Goal: Task Accomplishment & Management: Manage account settings

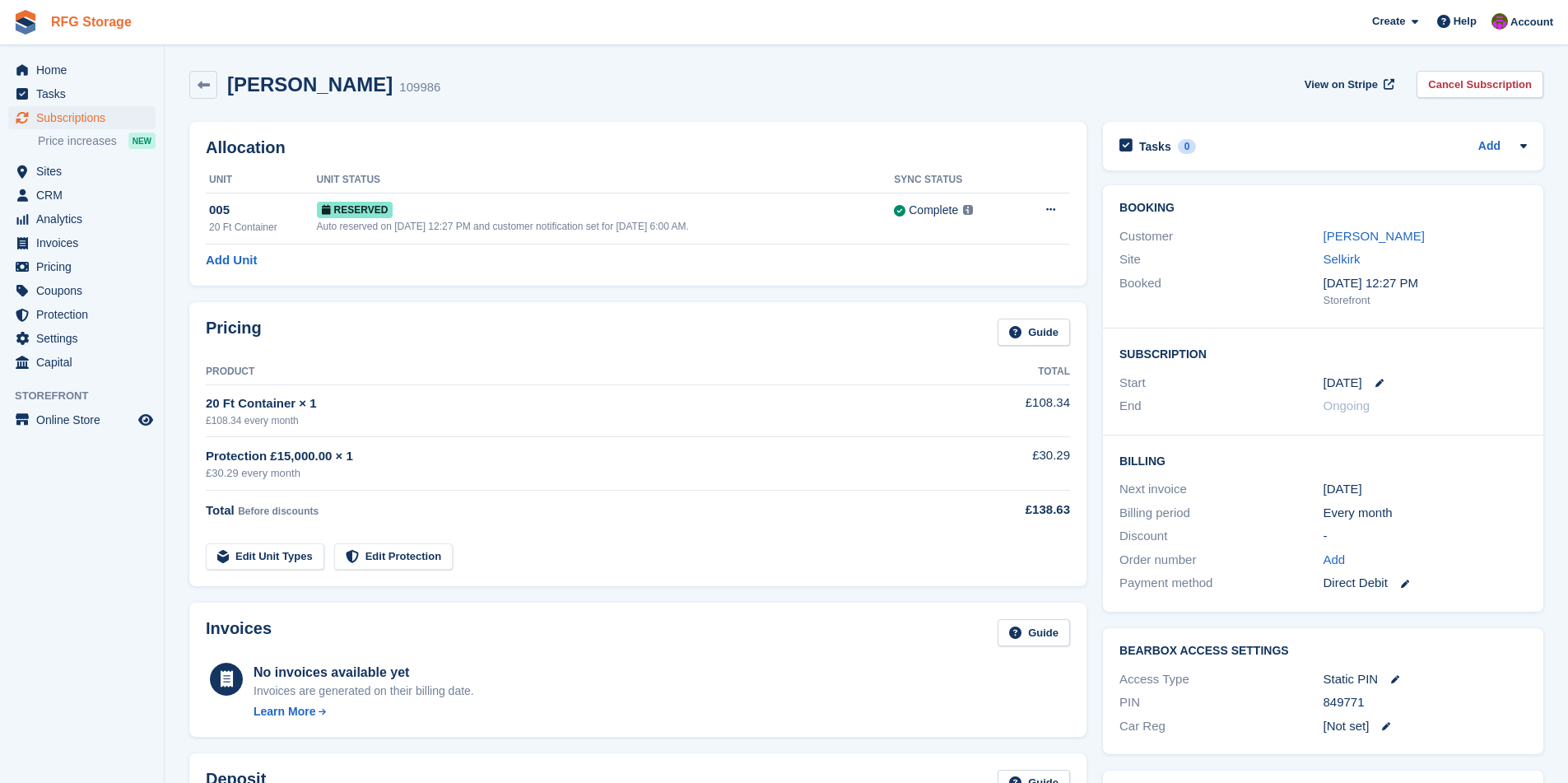
click at [44, 21] on link "RFG Storage" at bounding box center [91, 22] width 94 height 27
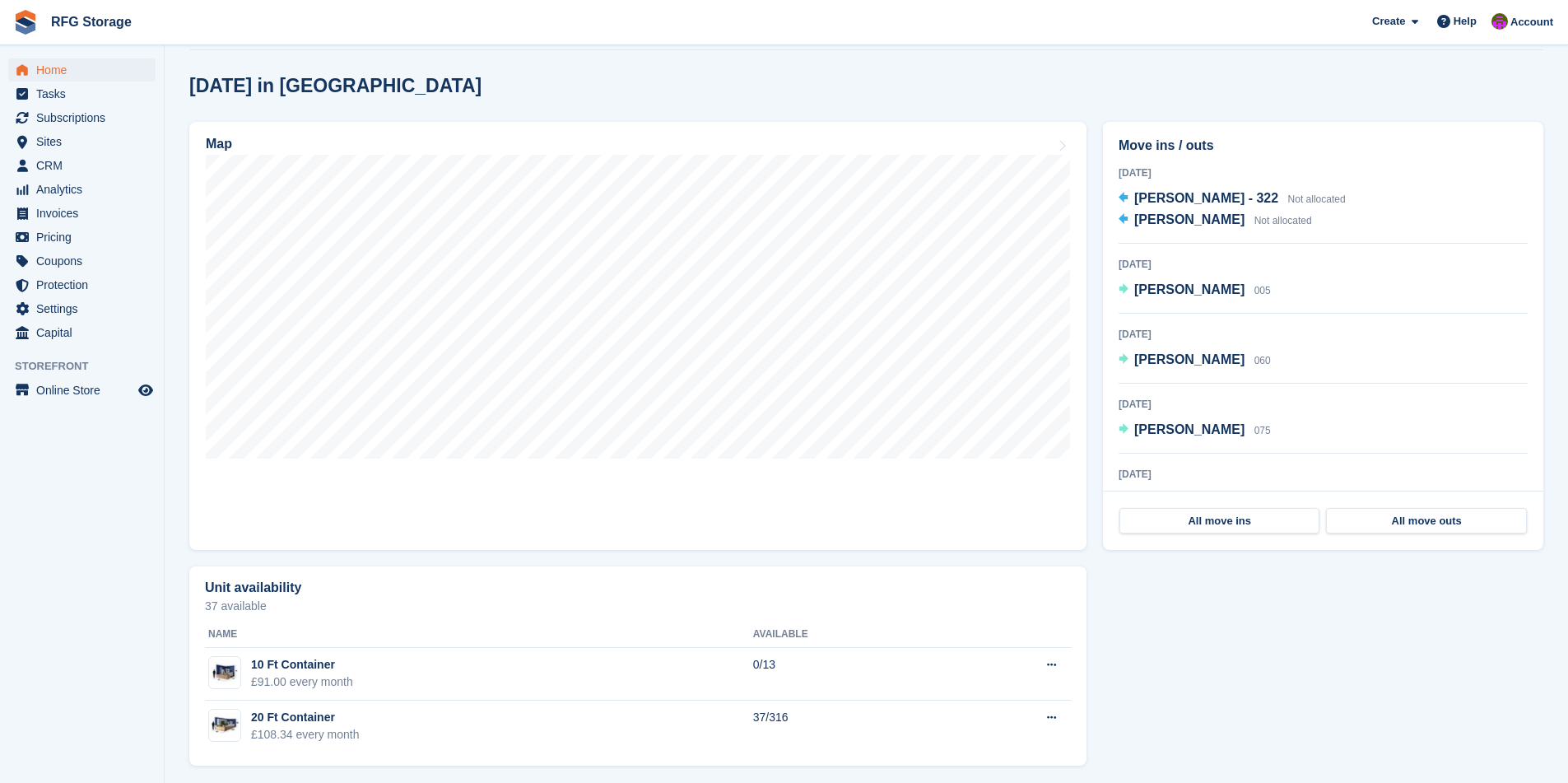
scroll to position [420, 0]
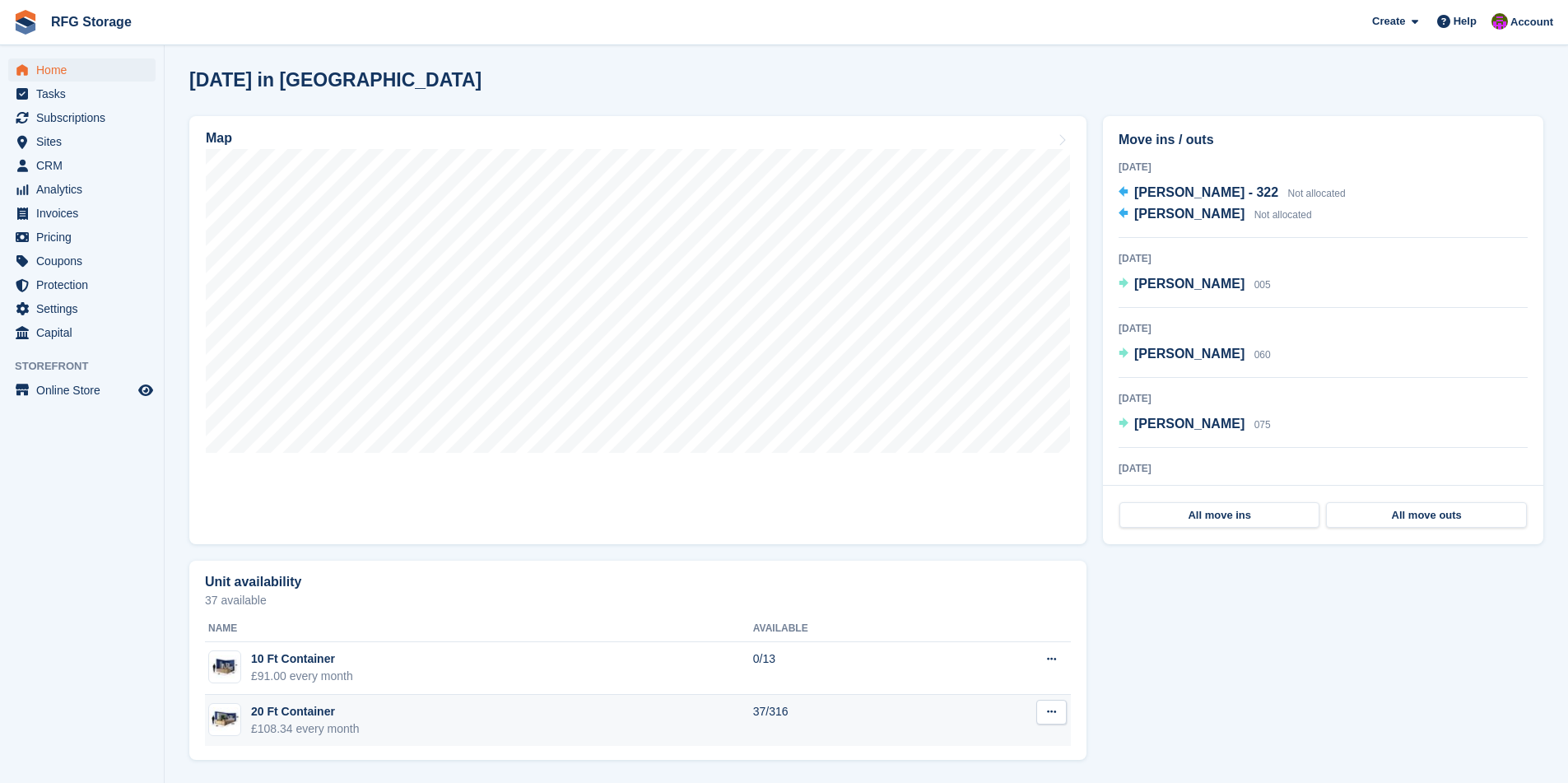
click at [307, 723] on div "£108.34 every month" at bounding box center [304, 728] width 108 height 17
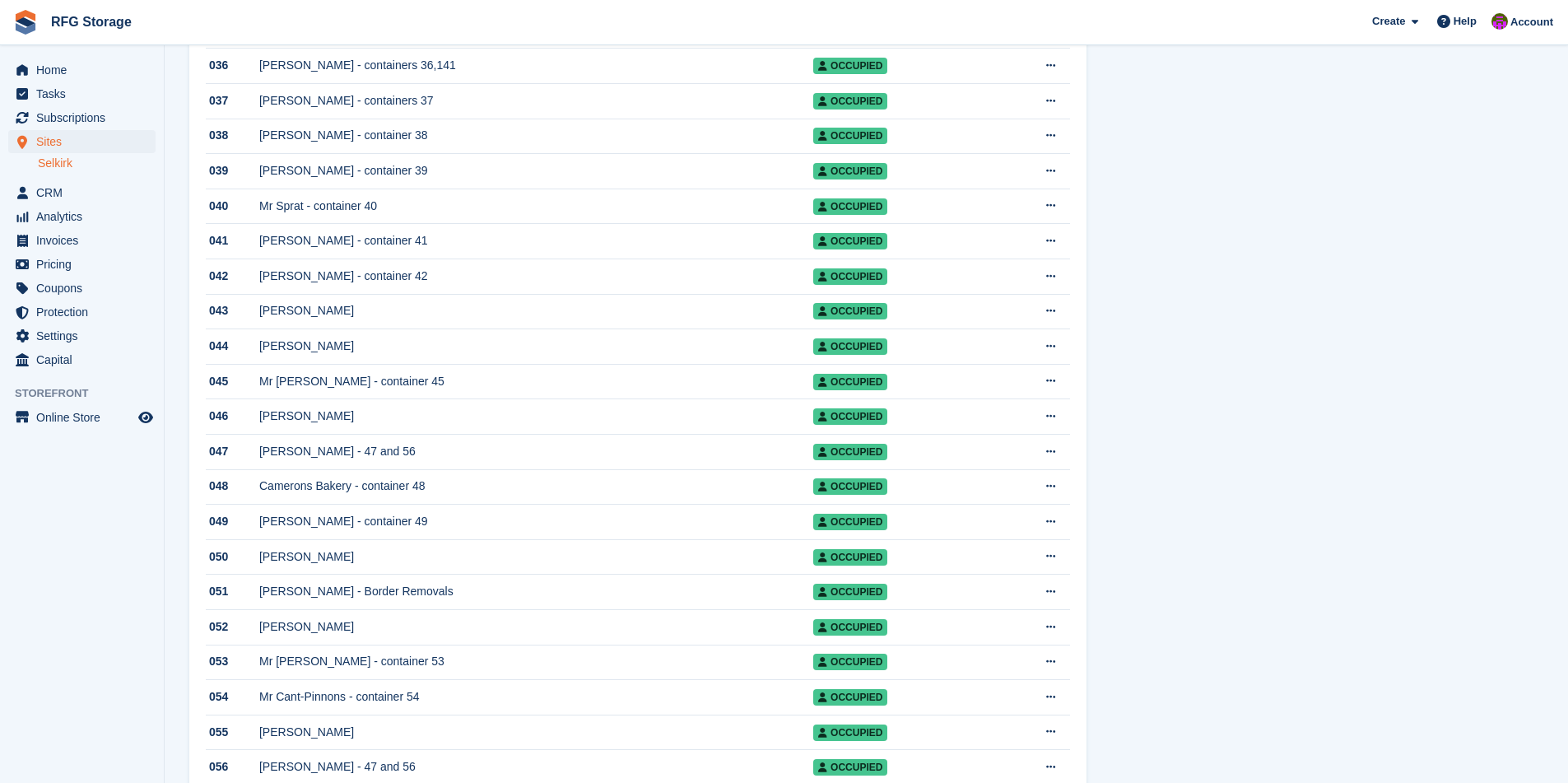
scroll to position [1755, 0]
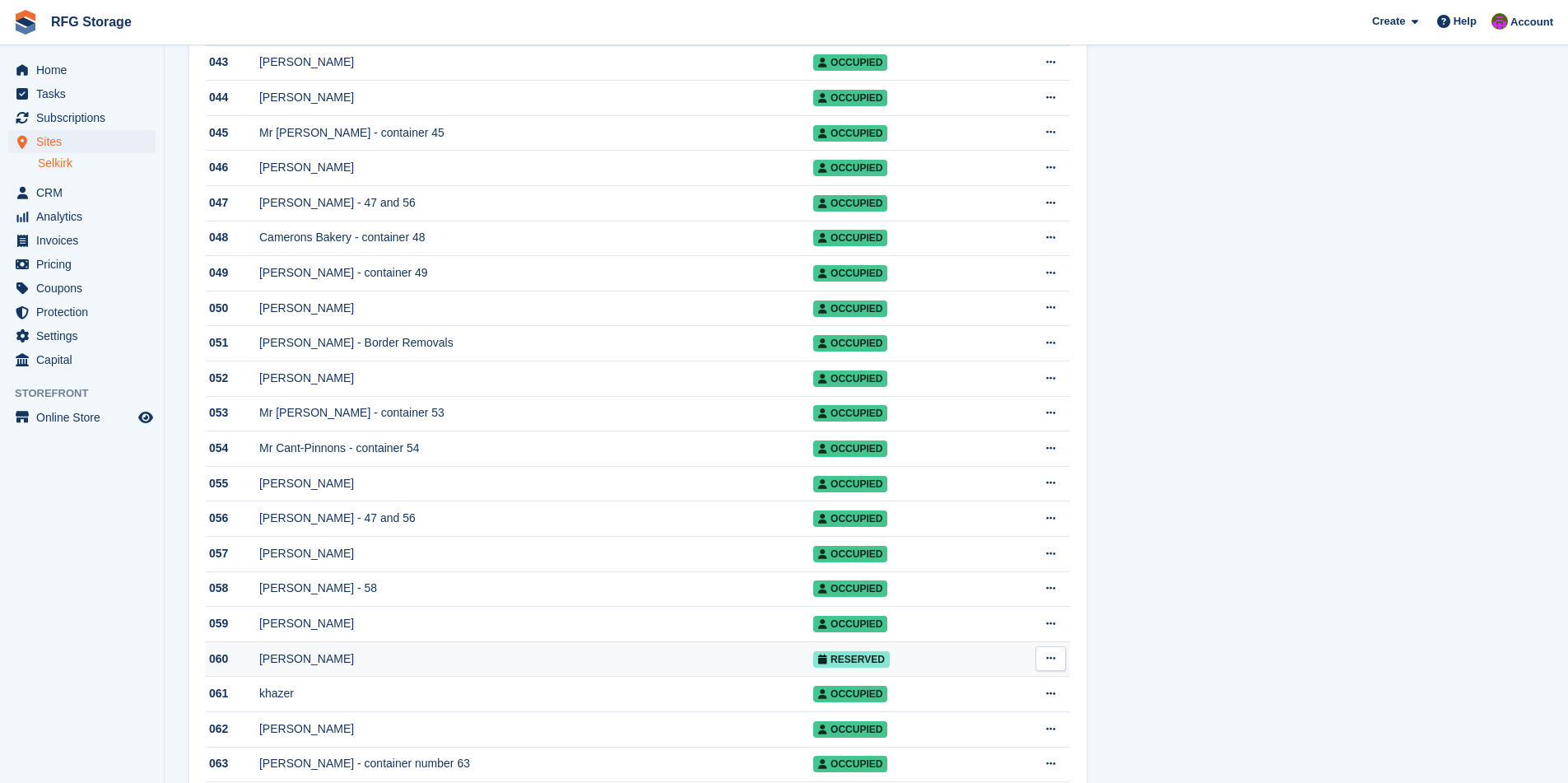
click at [407, 667] on div "[PERSON_NAME]" at bounding box center [536, 659] width 554 height 17
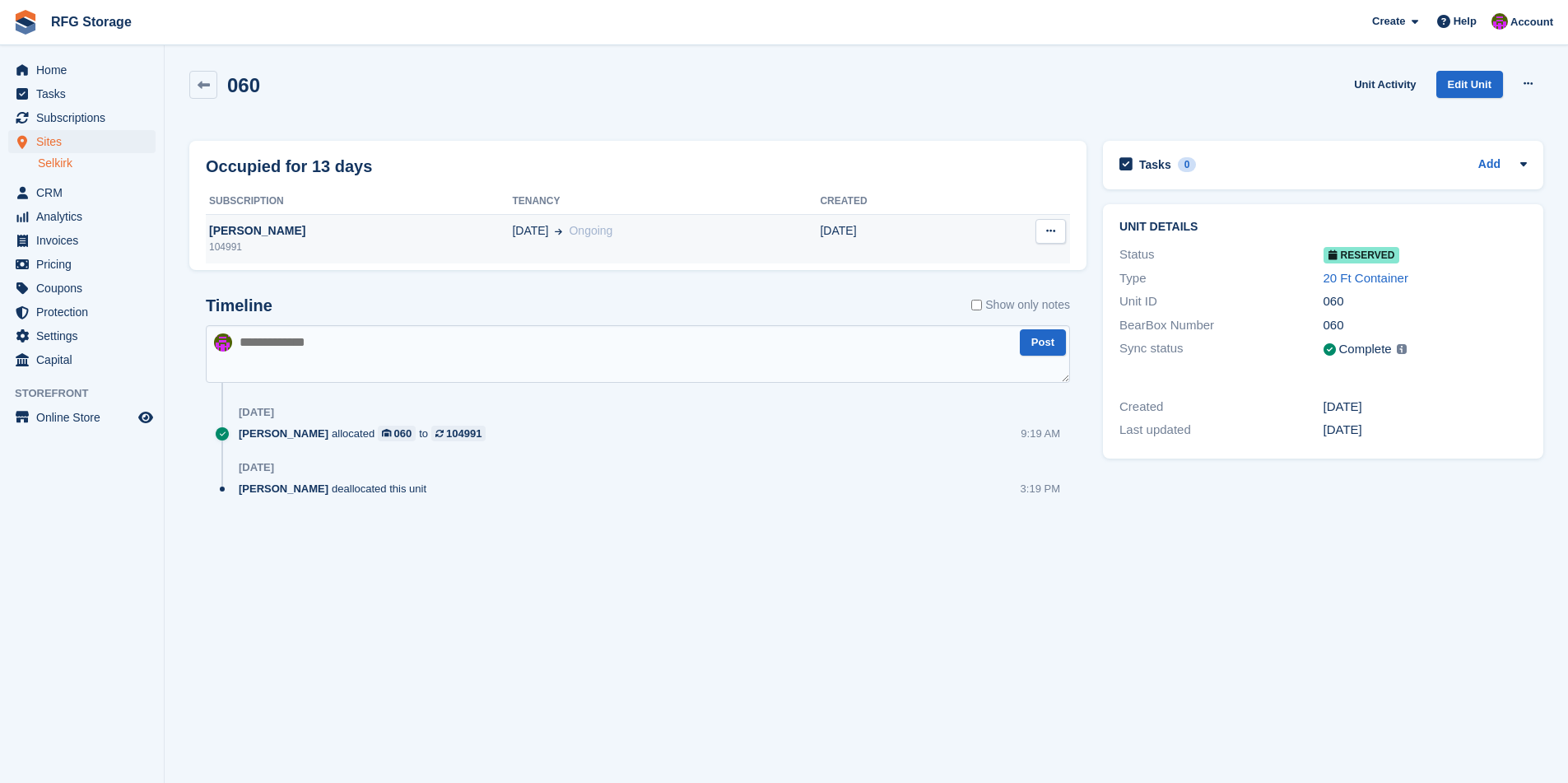
click at [533, 238] on span "[DATE]" at bounding box center [530, 231] width 36 height 17
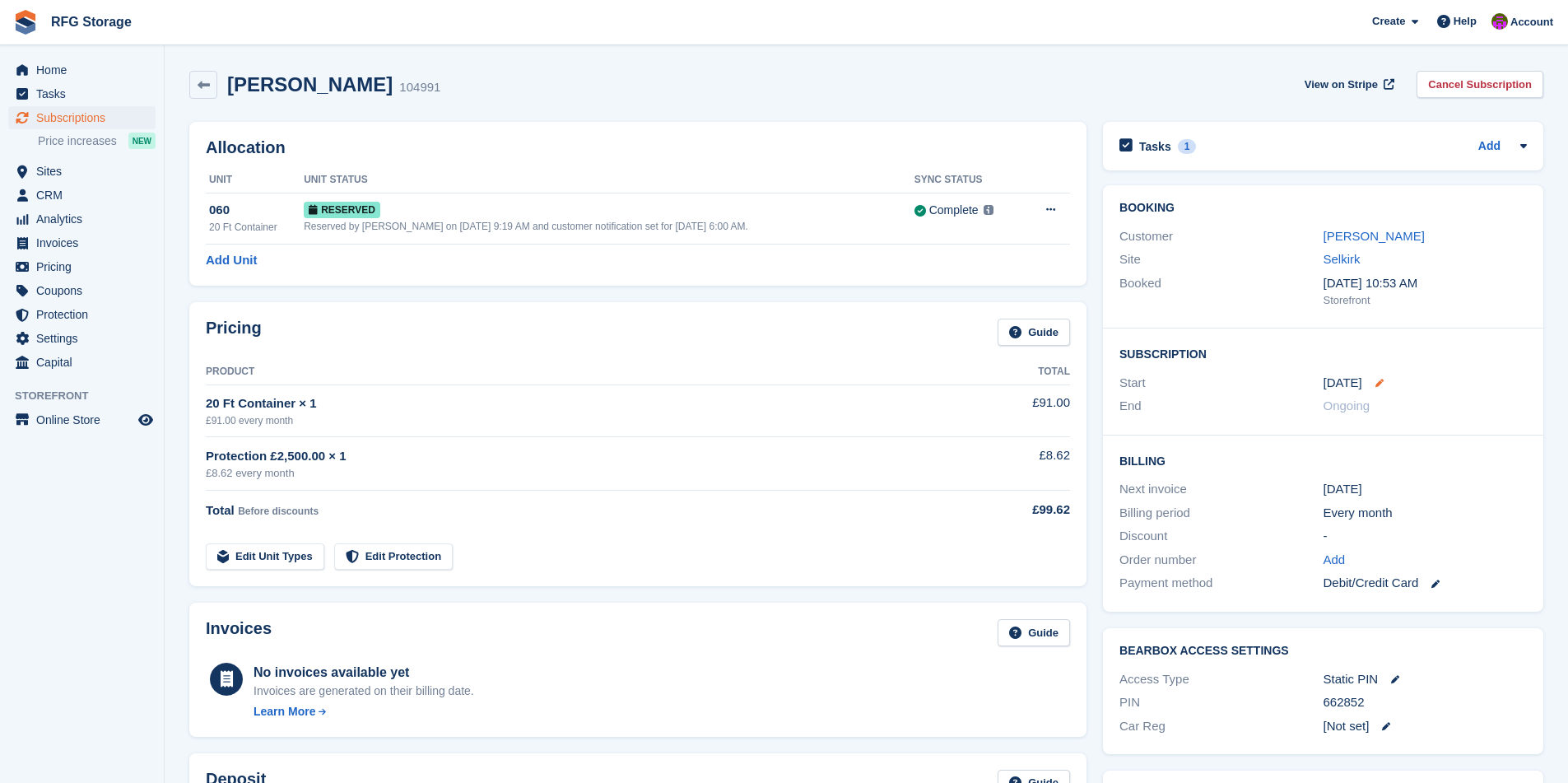
click at [1377, 383] on icon at bounding box center [1379, 382] width 9 height 9
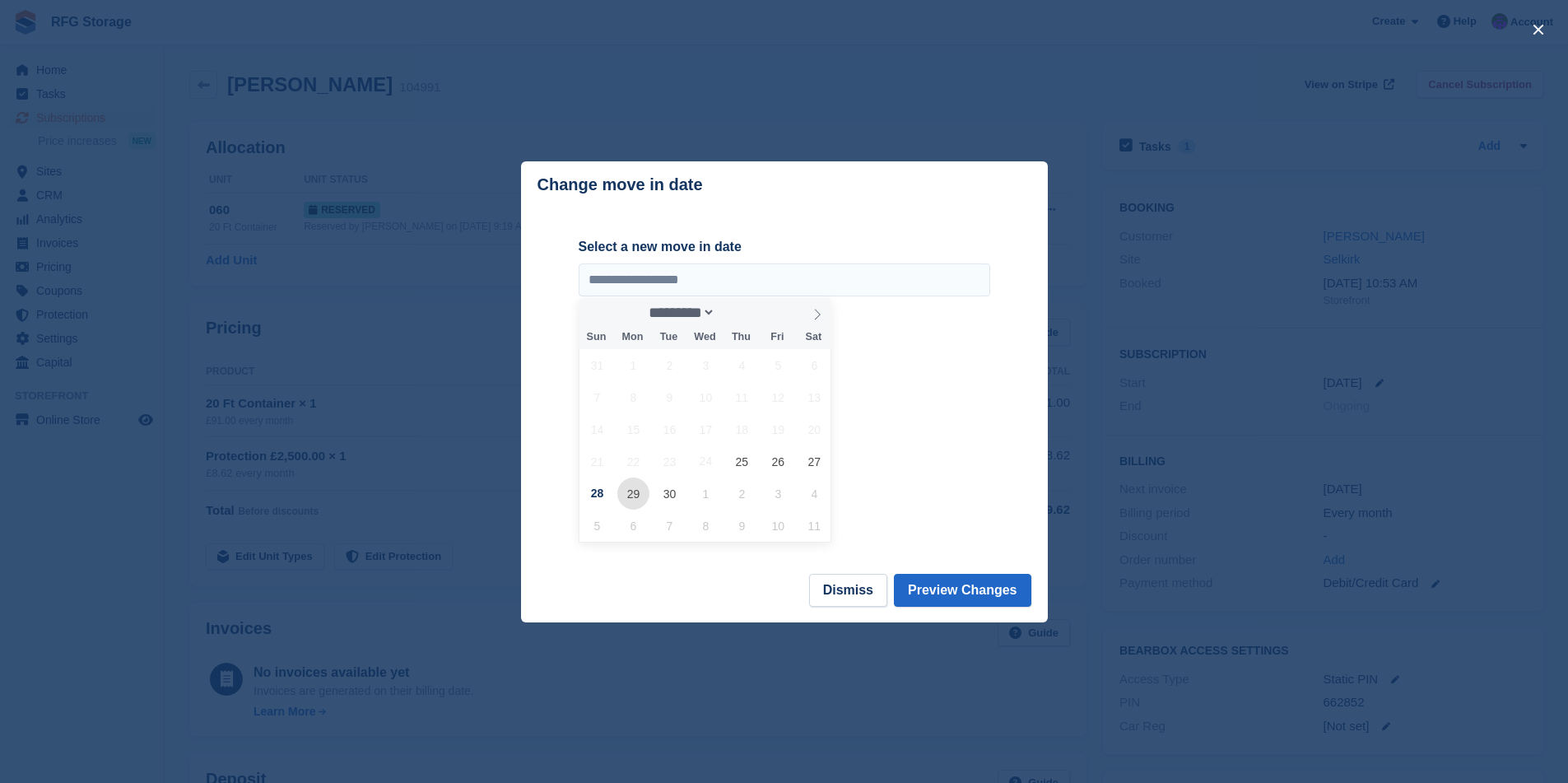
click at [630, 502] on span "29" at bounding box center [634, 494] width 33 height 33
type input "**********"
drag, startPoint x: 656, startPoint y: 570, endPoint x: 845, endPoint y: 603, distance: 191.9
click at [799, 602] on div "**********" at bounding box center [784, 392] width 526 height 460
click at [624, 487] on span "29" at bounding box center [634, 494] width 33 height 33
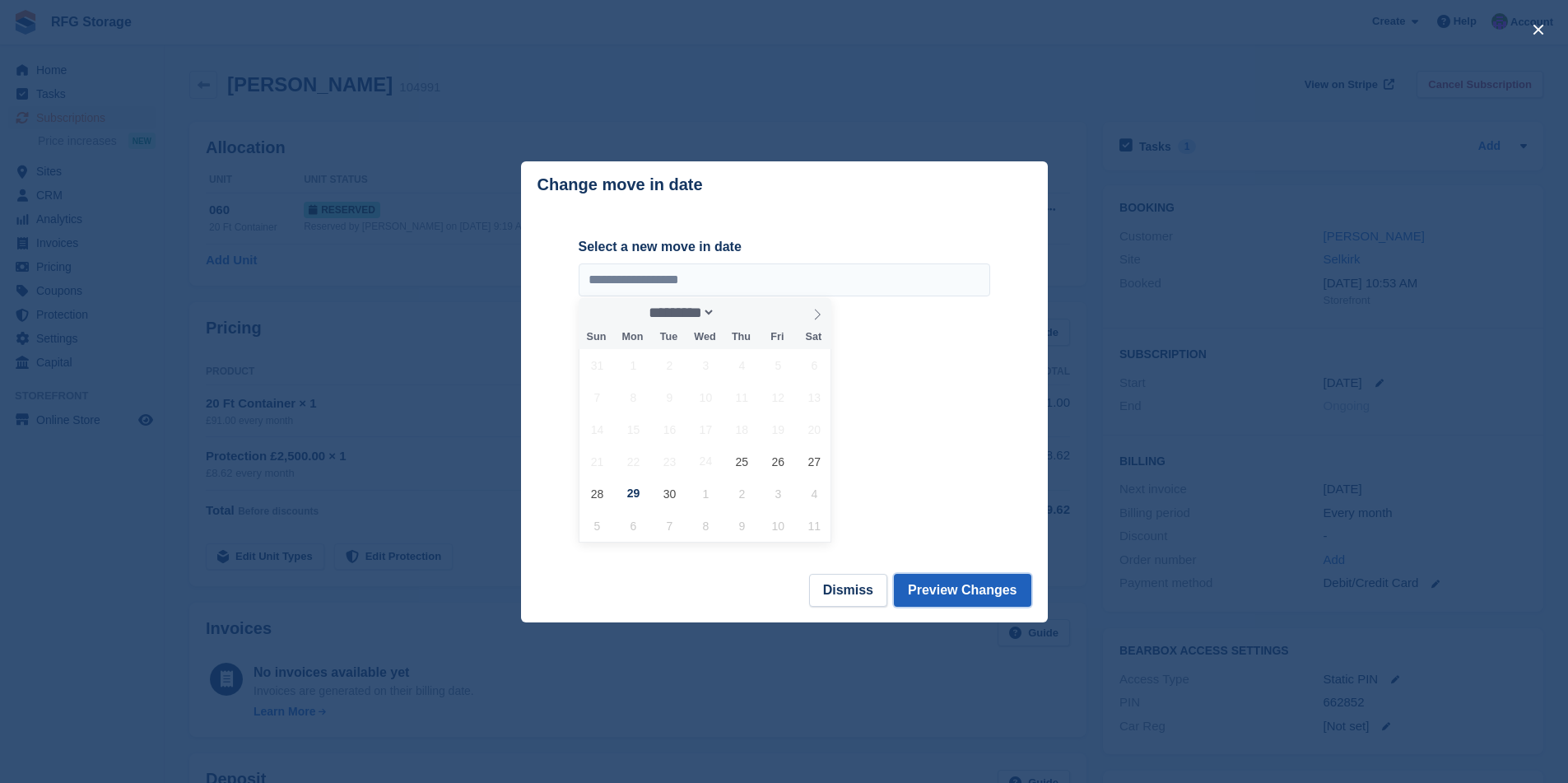
click at [959, 597] on button "Preview Changes" at bounding box center [963, 590] width 138 height 33
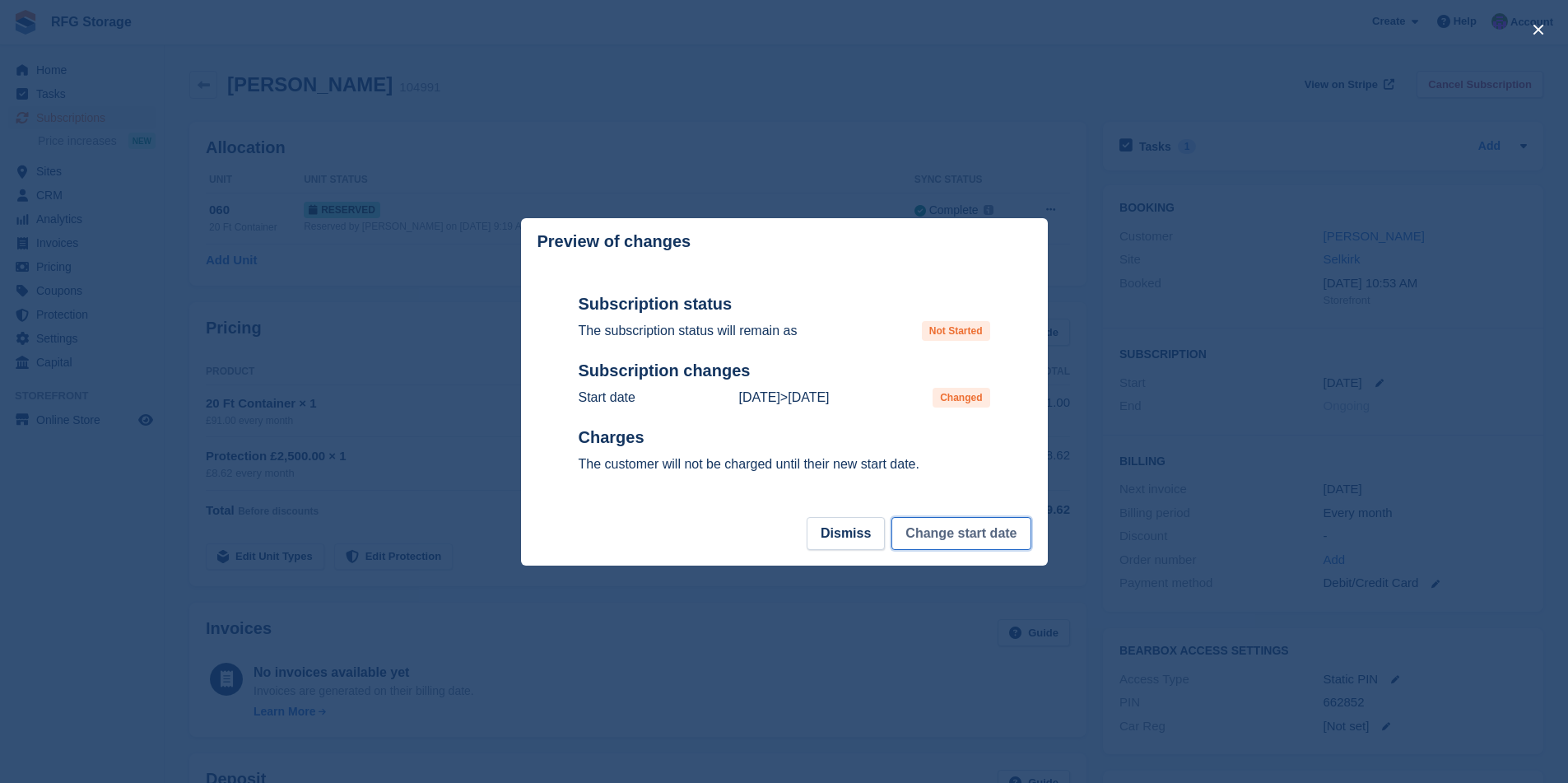
click at [965, 538] on button "Change start date" at bounding box center [960, 533] width 139 height 33
